Goal: Information Seeking & Learning: Learn about a topic

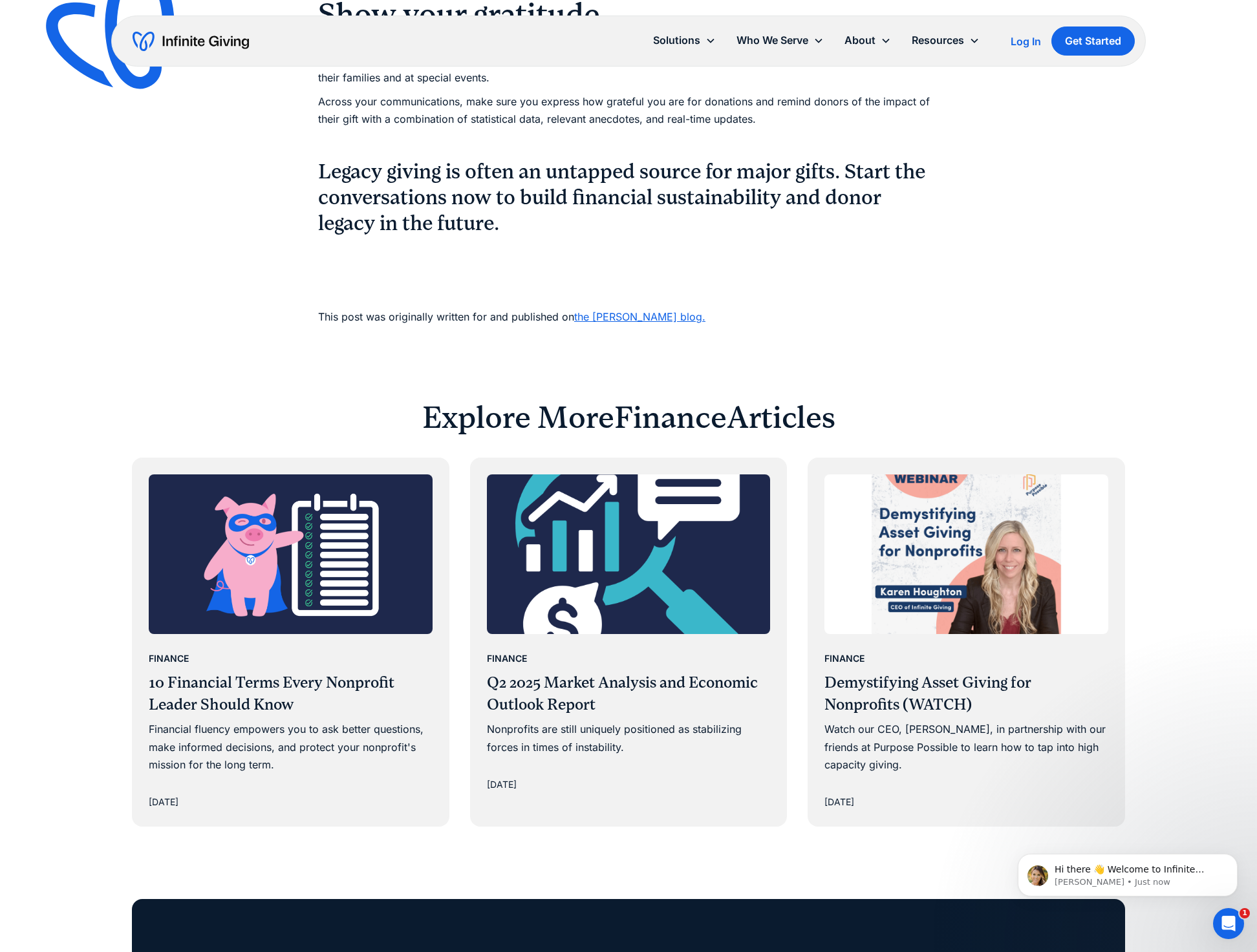
scroll to position [1881, 0]
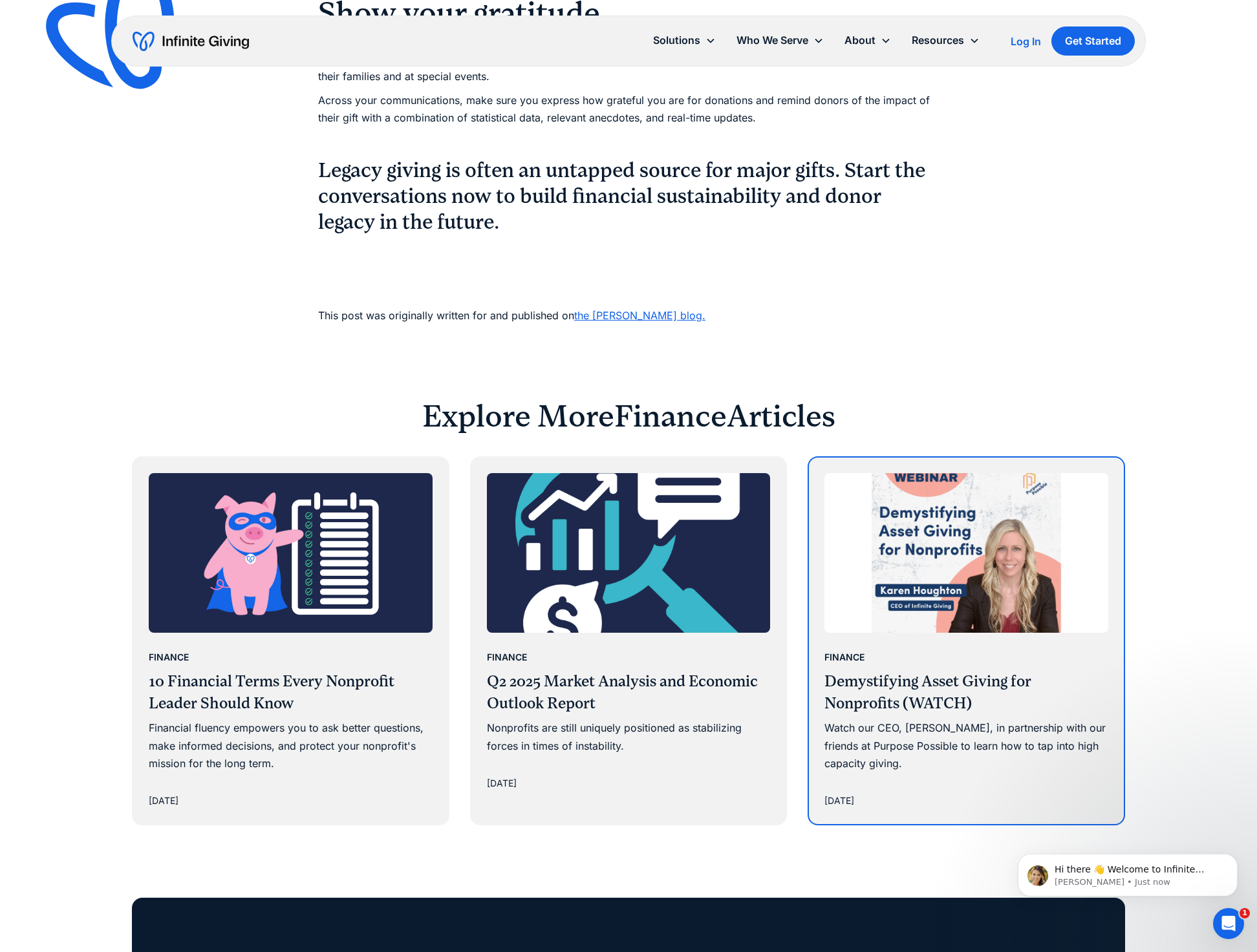
click at [982, 580] on img at bounding box center [966, 552] width 284 height 159
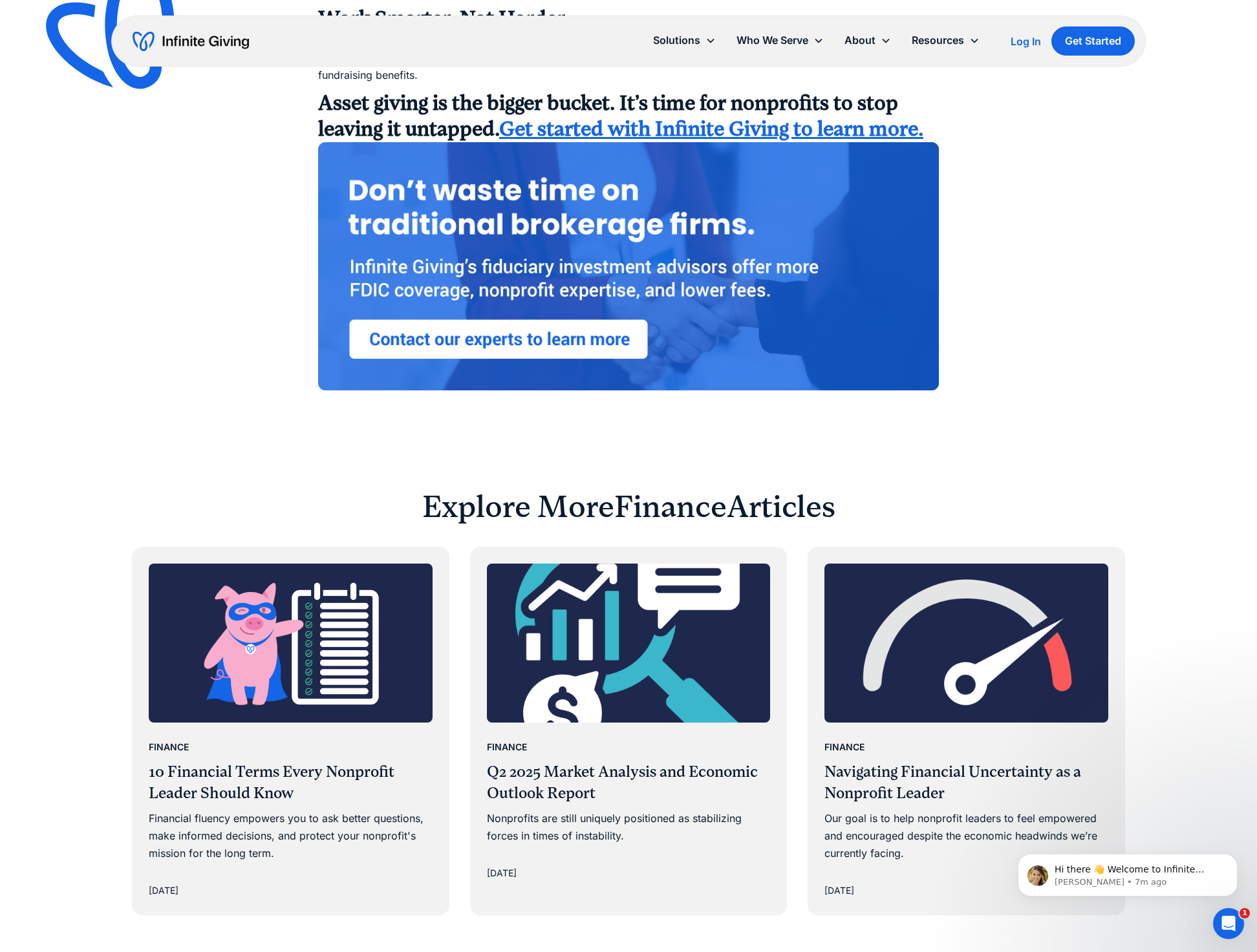
scroll to position [2828, 0]
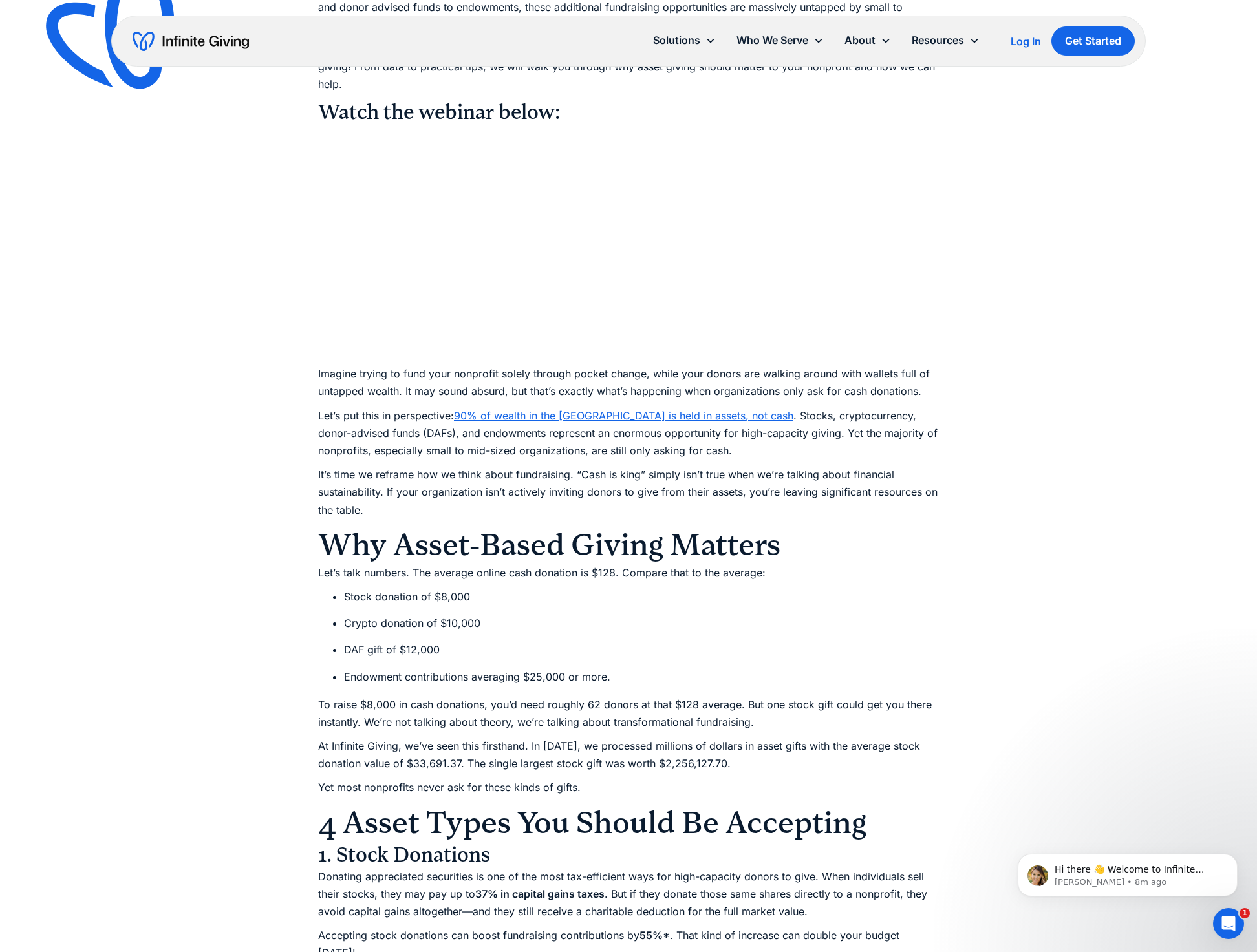
scroll to position [835, 0]
click at [1149, 146] on div "Finance Demystifying Asset Giving for Nonprofits (WATCH) Watch our CEO, [PERSON…" at bounding box center [628, 763] width 1257 height 3196
click at [1061, 276] on div "Finance Demystifying Asset Giving for Nonprofits (WATCH) Watch our CEO, [PERSON…" at bounding box center [628, 763] width 1257 height 3196
